Goal: Task Accomplishment & Management: Complete application form

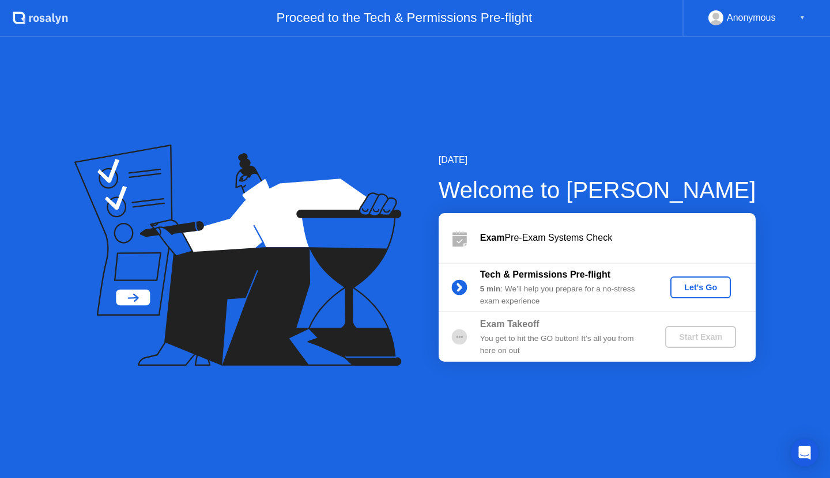
click at [710, 285] on div "Let's Go" at bounding box center [700, 287] width 51 height 9
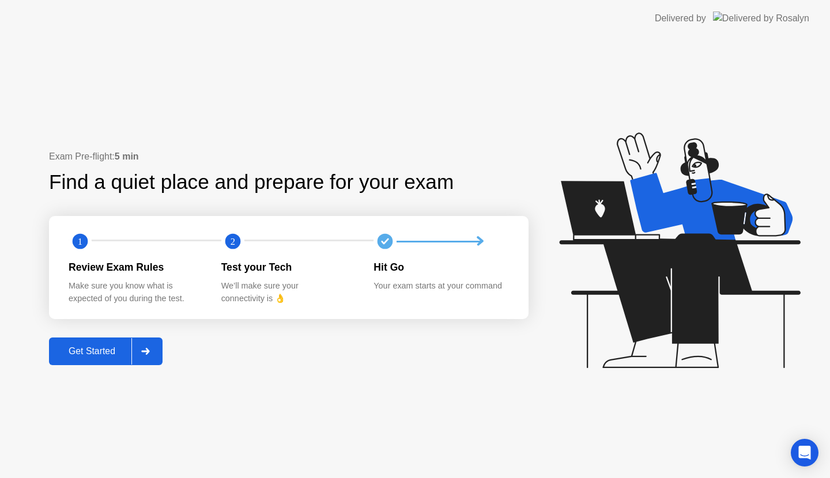
click at [102, 350] on div "Get Started" at bounding box center [91, 351] width 79 height 10
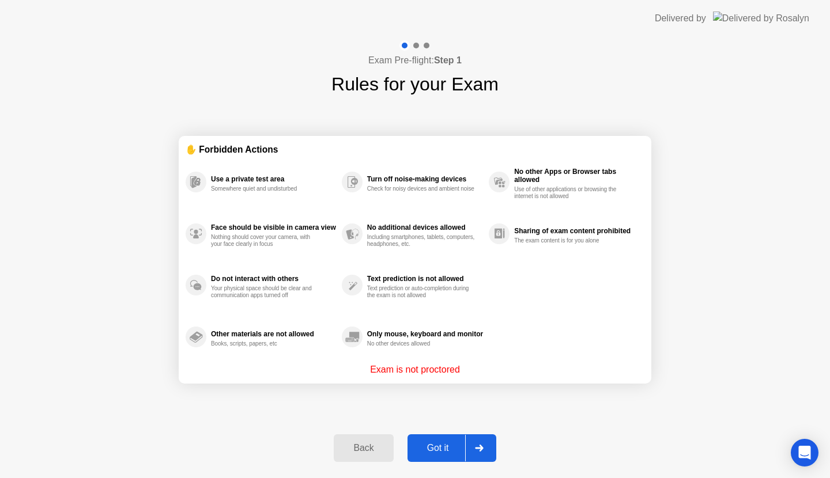
click at [437, 448] on div "Got it" at bounding box center [438, 448] width 54 height 10
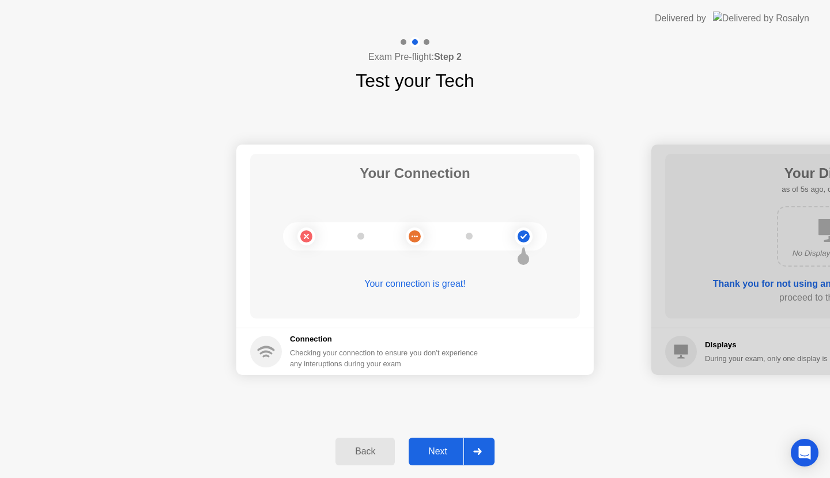
click at [444, 455] on div "Next" at bounding box center [437, 451] width 51 height 10
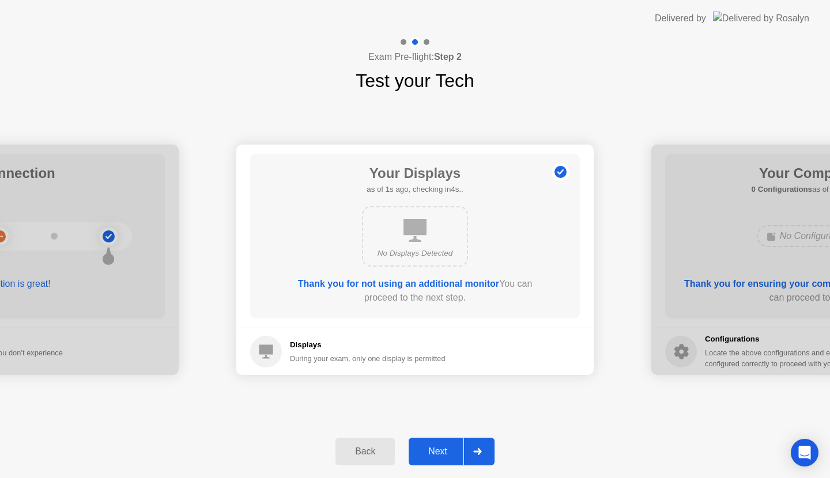
click at [444, 455] on div "Next" at bounding box center [437, 451] width 51 height 10
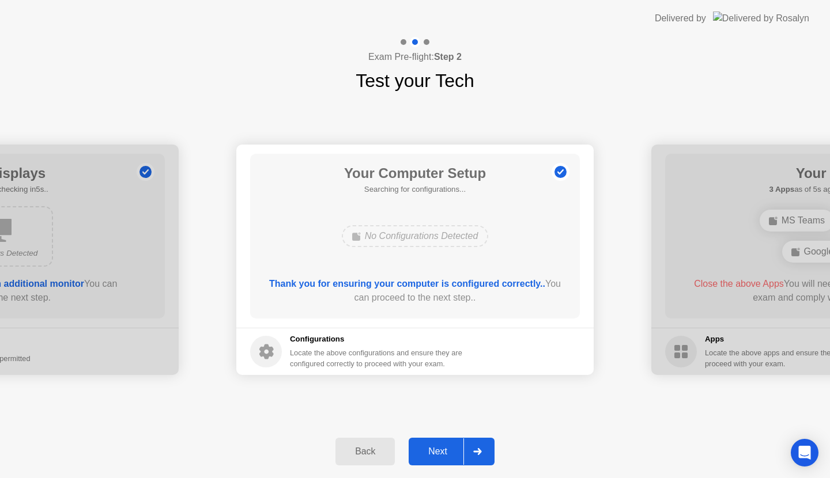
click at [444, 455] on div "Next" at bounding box center [437, 451] width 51 height 10
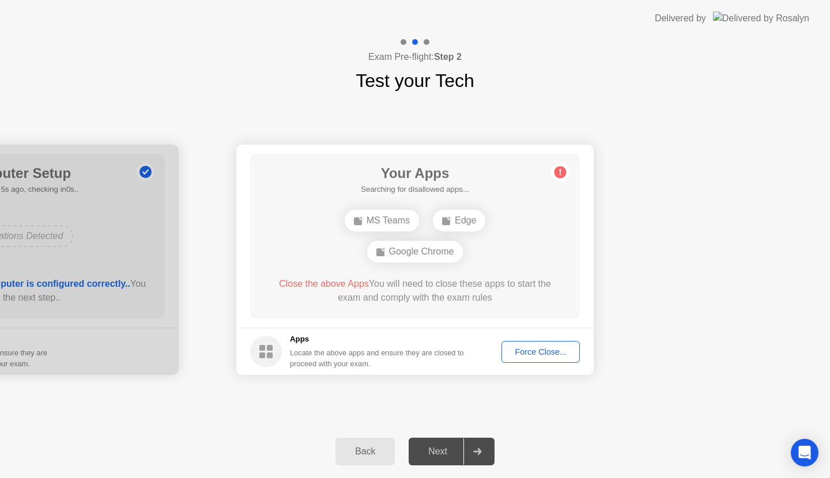
click at [394, 220] on div "MS Teams" at bounding box center [382, 221] width 74 height 22
click at [550, 350] on div "Force Close..." at bounding box center [540, 351] width 70 height 9
click at [539, 352] on div "Force Close..." at bounding box center [540, 351] width 70 height 9
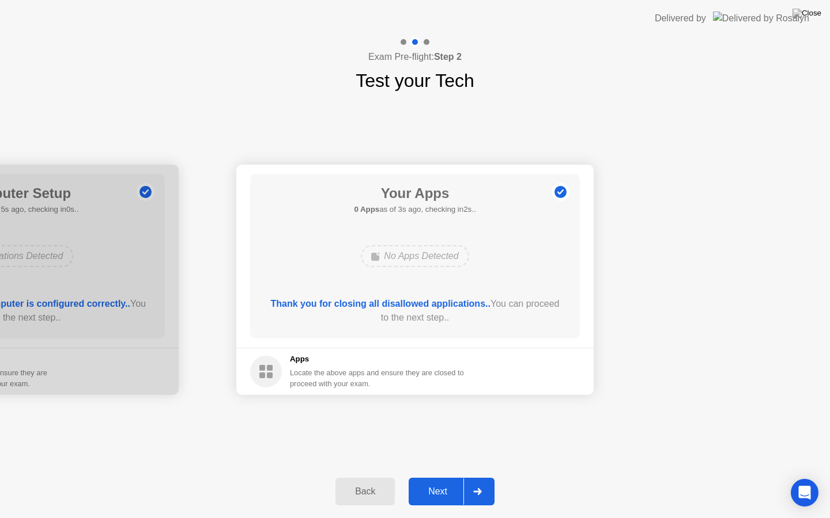
click at [442, 478] on div "Next" at bounding box center [437, 492] width 51 height 10
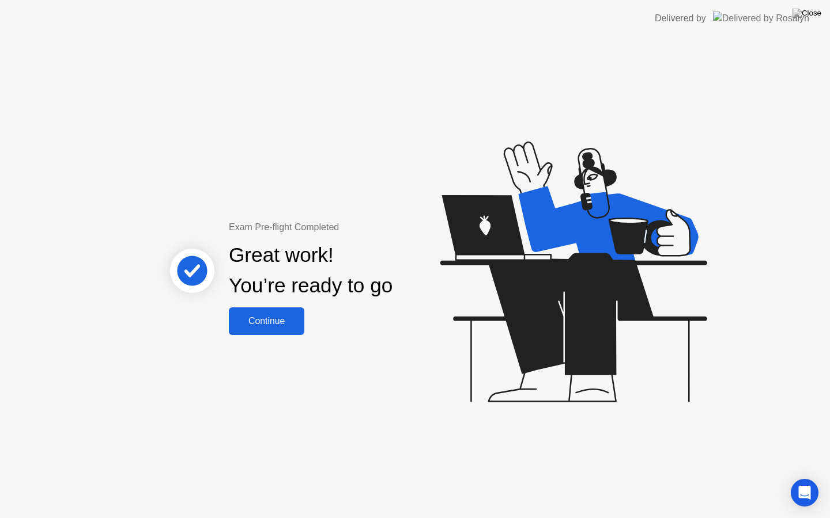
click at [271, 318] on div "Continue" at bounding box center [266, 321] width 69 height 10
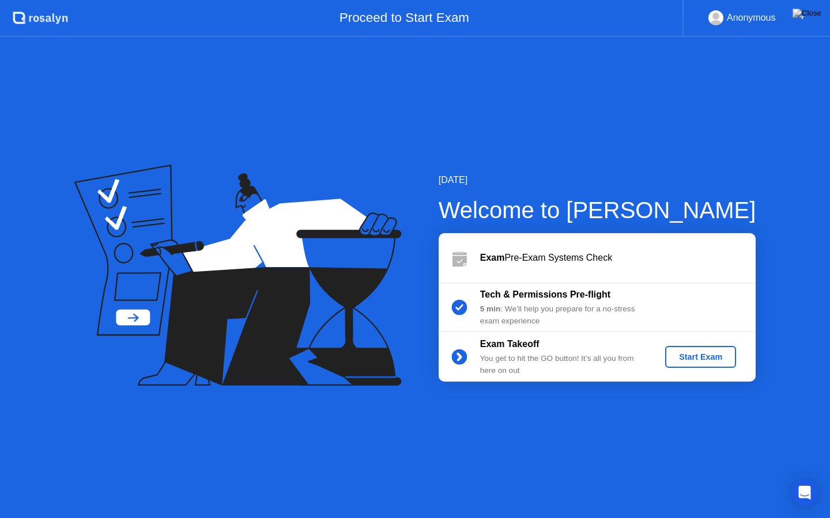
click at [713, 358] on div "Start Exam" at bounding box center [700, 357] width 62 height 9
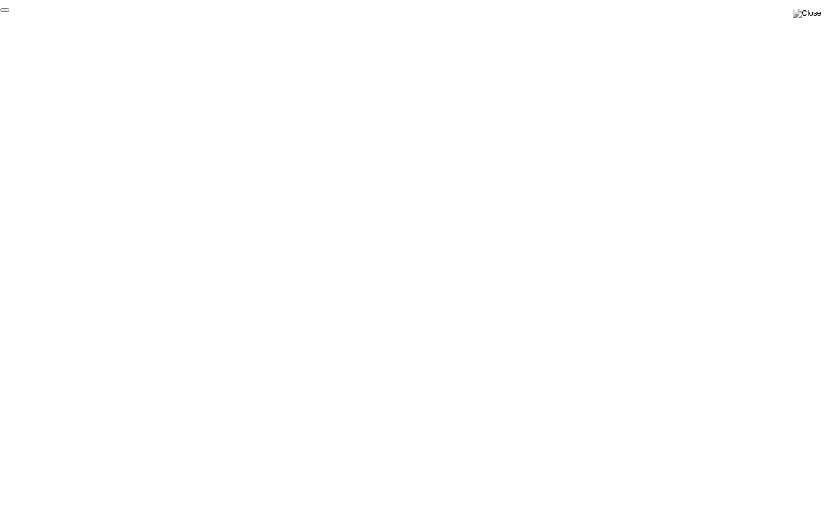
click div "End Proctoring Session"
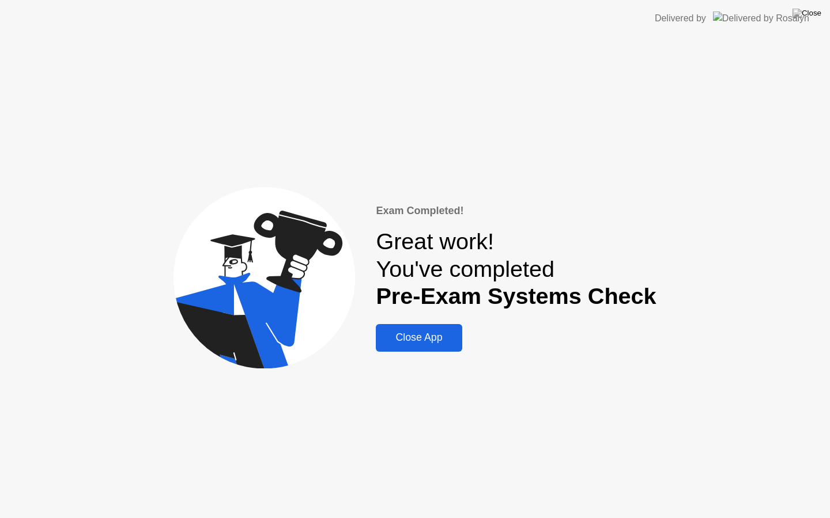
click at [418, 337] on div "Close App" at bounding box center [418, 338] width 79 height 12
